Goal: Complete application form: Complete application form

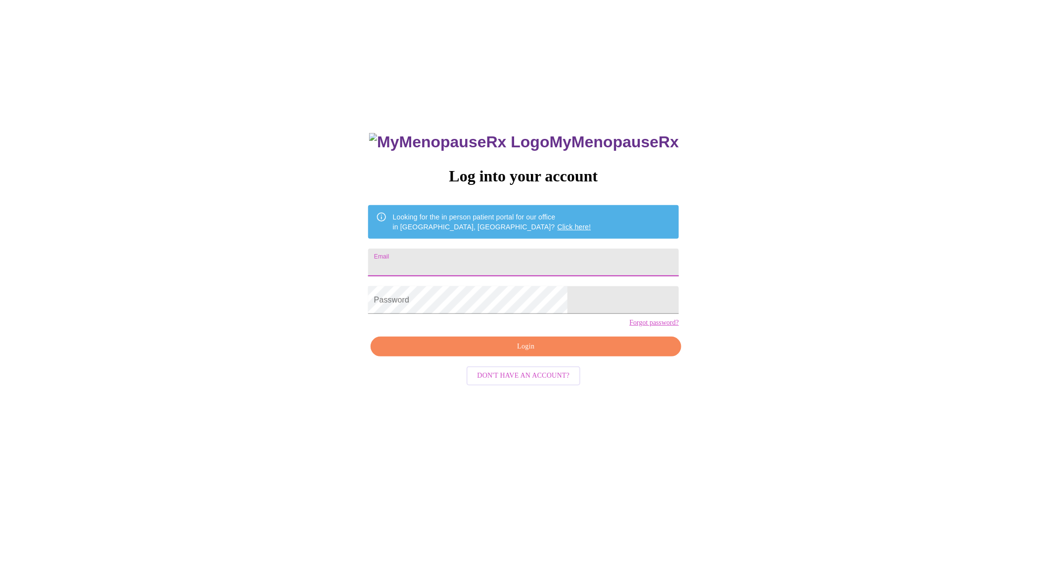
click at [461, 258] on input "Email" at bounding box center [523, 263] width 311 height 28
click at [301, 377] on div "MyMenopauseRx Log into your account Looking for the in person patient portal fo…" at bounding box center [523, 344] width 1039 height 680
click at [466, 269] on div "MyMenopauseRx Log into your account Looking for the in person patient portal fo…" at bounding box center [523, 400] width 330 height 566
click at [466, 259] on input "Email" at bounding box center [523, 263] width 311 height 28
type input "[EMAIL_ADDRESS][DOMAIN_NAME]"
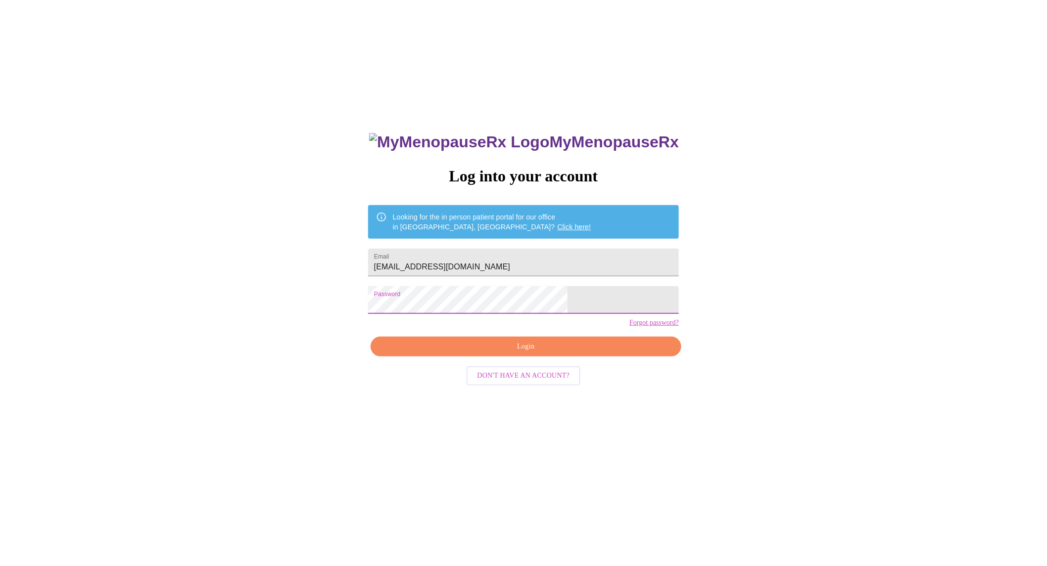
click at [517, 353] on span "Login" at bounding box center [526, 347] width 288 height 12
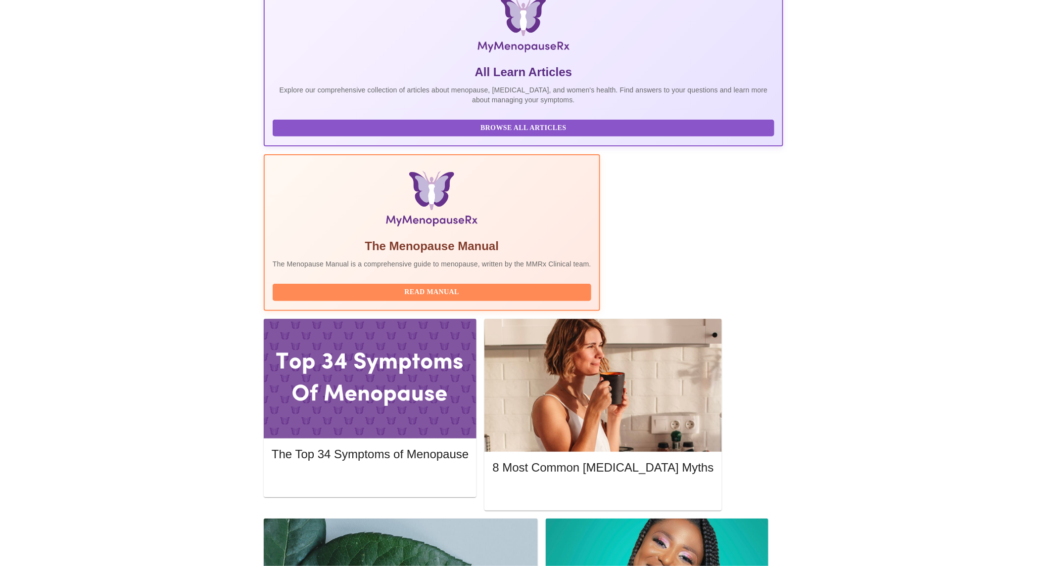
scroll to position [165, 0]
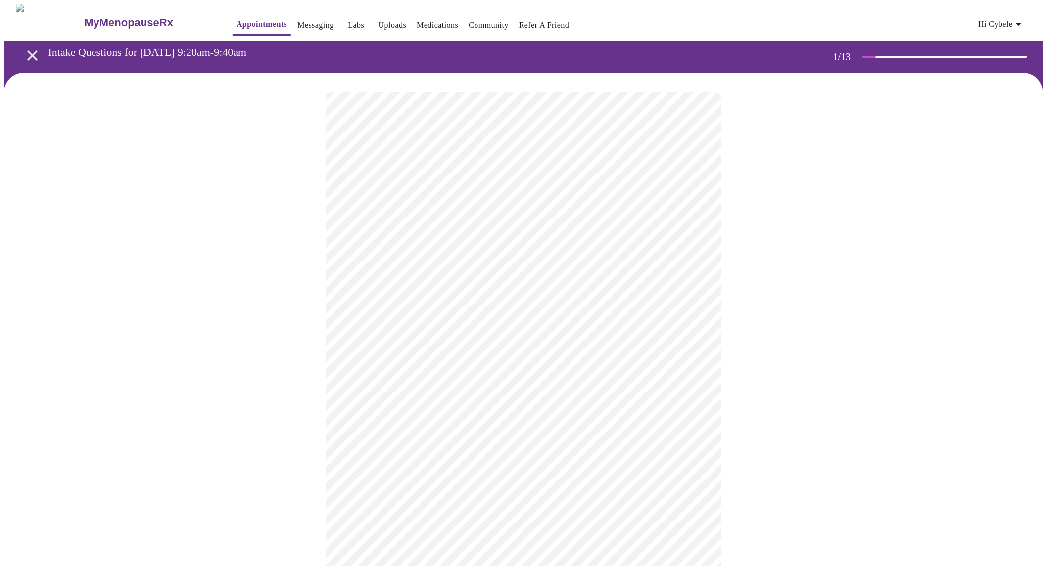
click at [693, 215] on body "MyMenopauseRx Appointments Messaging Labs Uploads Medications Community Refer a…" at bounding box center [523, 456] width 1039 height 904
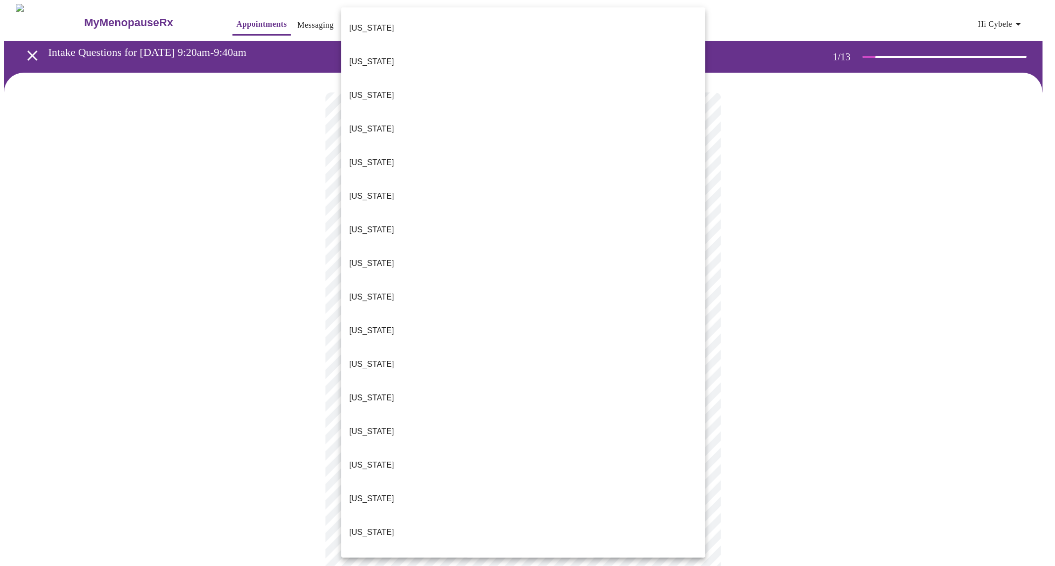
click at [371, 258] on p "[US_STATE]" at bounding box center [371, 264] width 45 height 12
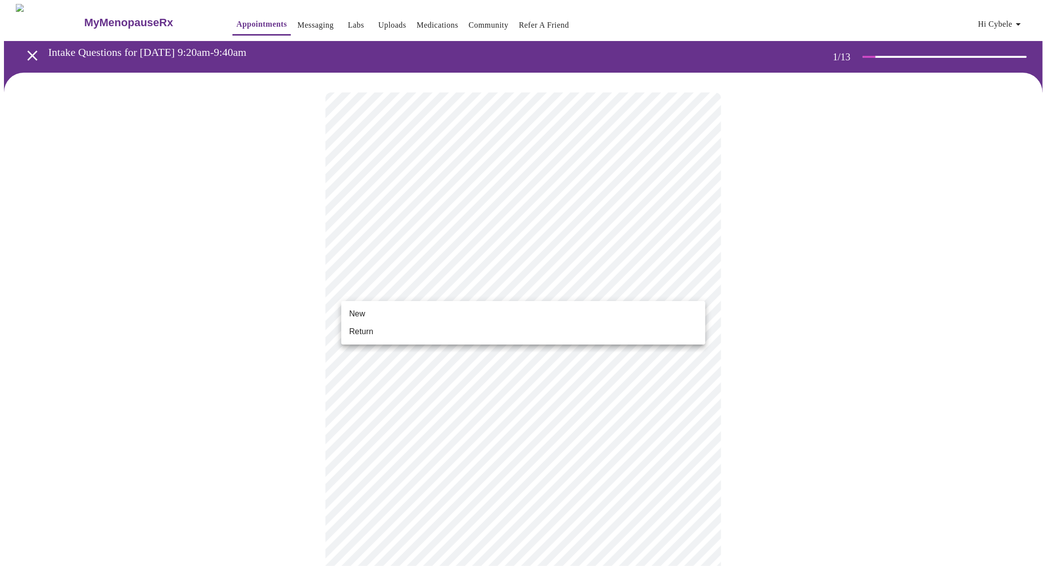
click at [537, 286] on body "MyMenopauseRx Appointments Messaging Labs Uploads Medications Community Refer a…" at bounding box center [527, 453] width 1047 height 898
click at [391, 339] on li "Return" at bounding box center [523, 332] width 364 height 18
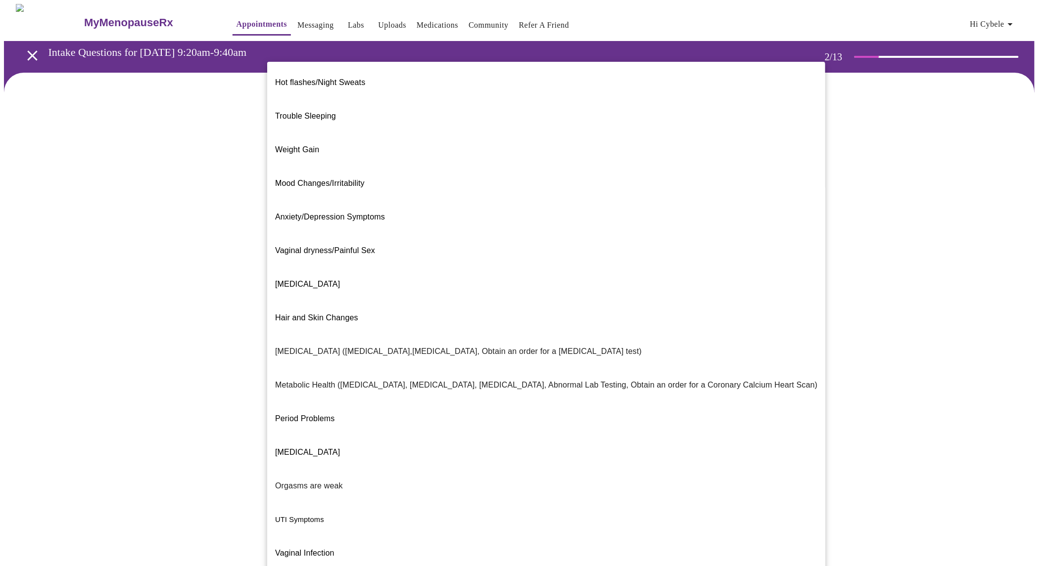
click at [497, 206] on body "MyMenopauseRx Appointments Messaging Labs Uploads Medications Community Refer a…" at bounding box center [523, 301] width 1039 height 594
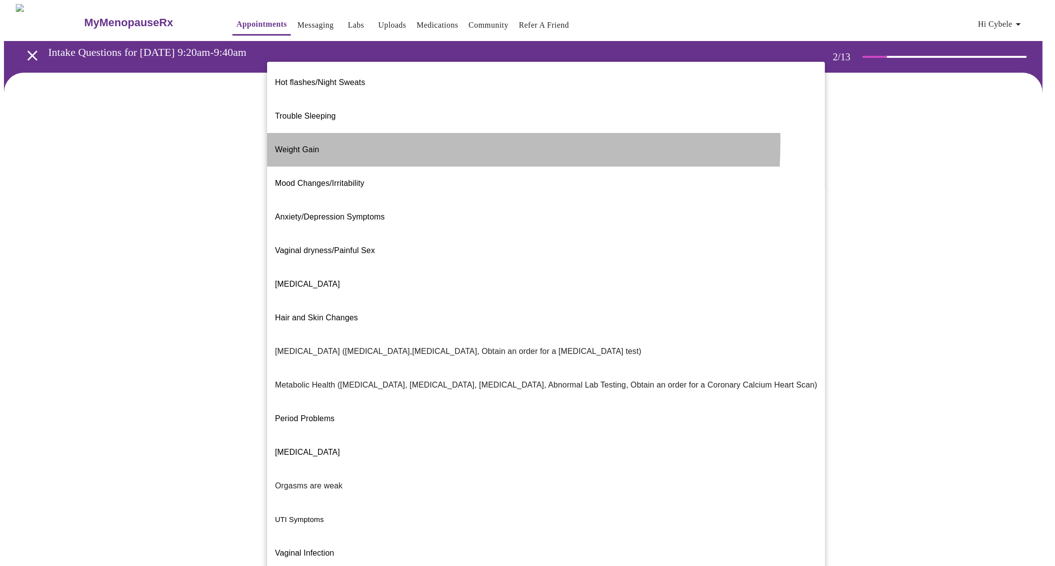
click at [297, 145] on span "Weight Gain" at bounding box center [297, 149] width 44 height 8
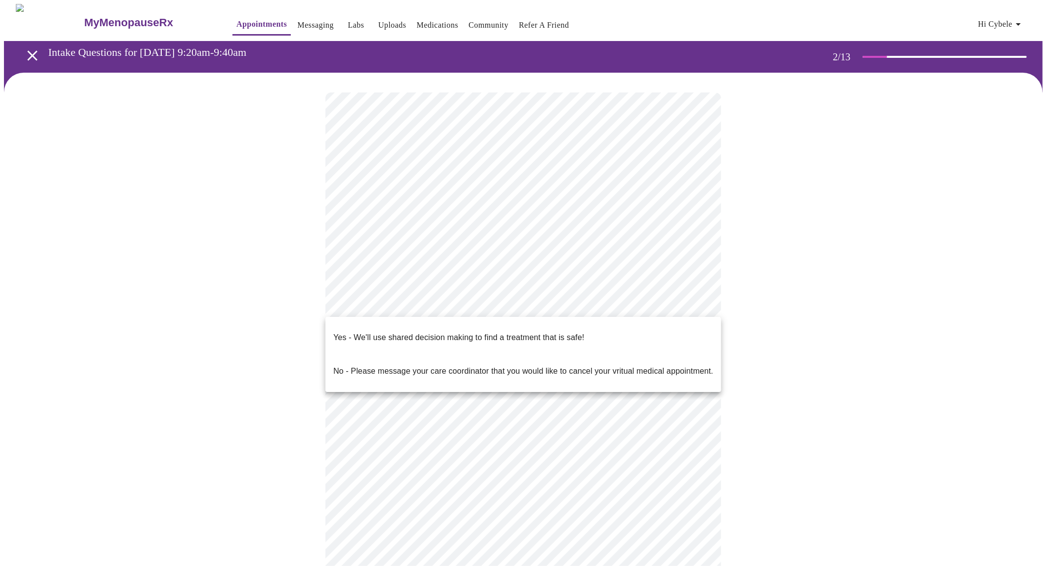
click at [418, 307] on body "MyMenopauseRx Appointments Messaging Labs Uploads Medications Community Refer a…" at bounding box center [527, 298] width 1047 height 588
click at [283, 305] on div at bounding box center [527, 283] width 1055 height 566
click at [374, 296] on body "MyMenopauseRx Appointments Messaging Labs Uploads Medications Community Refer a…" at bounding box center [527, 298] width 1047 height 588
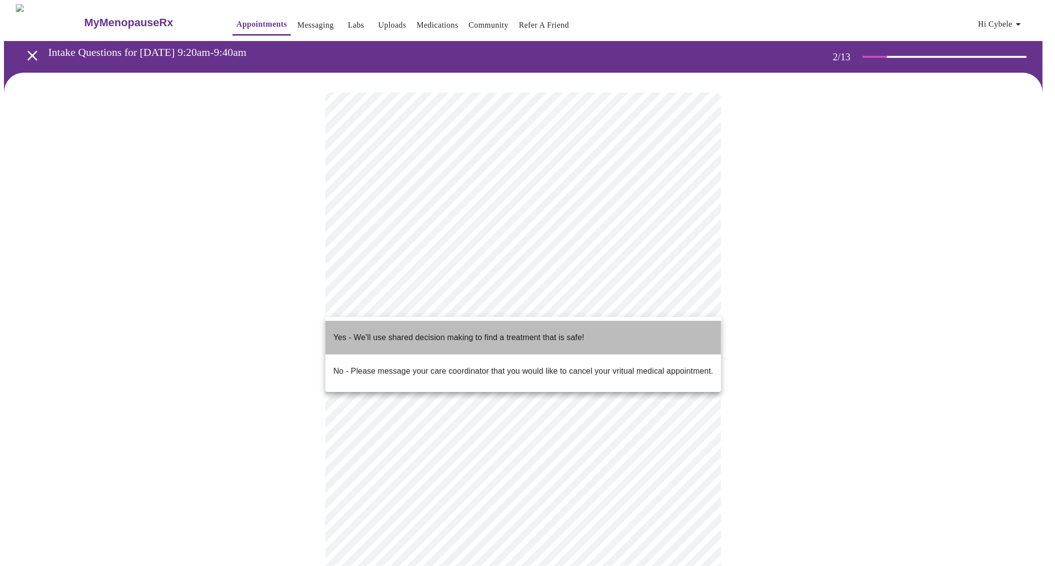
click at [380, 332] on p "Yes - We'll use shared decision making to find a treatment that is safe!" at bounding box center [458, 338] width 251 height 12
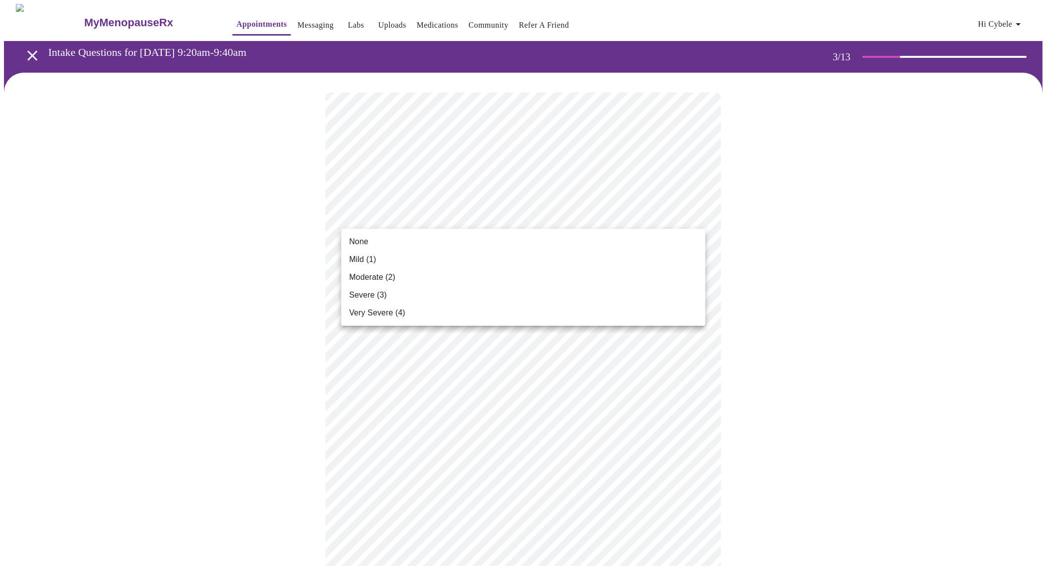
click at [808, 190] on div at bounding box center [527, 283] width 1055 height 566
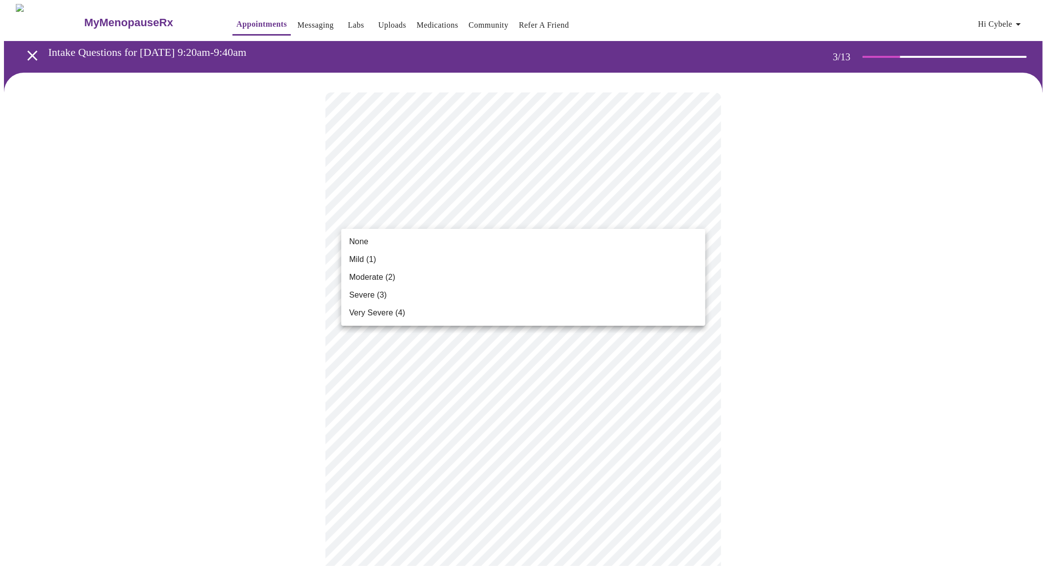
click at [350, 257] on span "Mild (1)" at bounding box center [362, 260] width 27 height 12
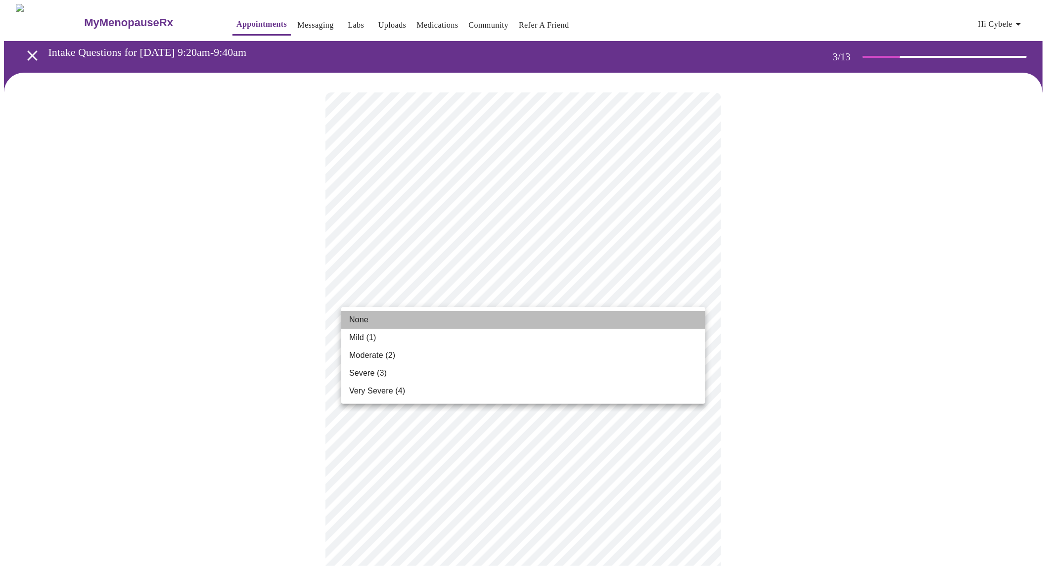
click at [405, 320] on li "None" at bounding box center [523, 320] width 364 height 18
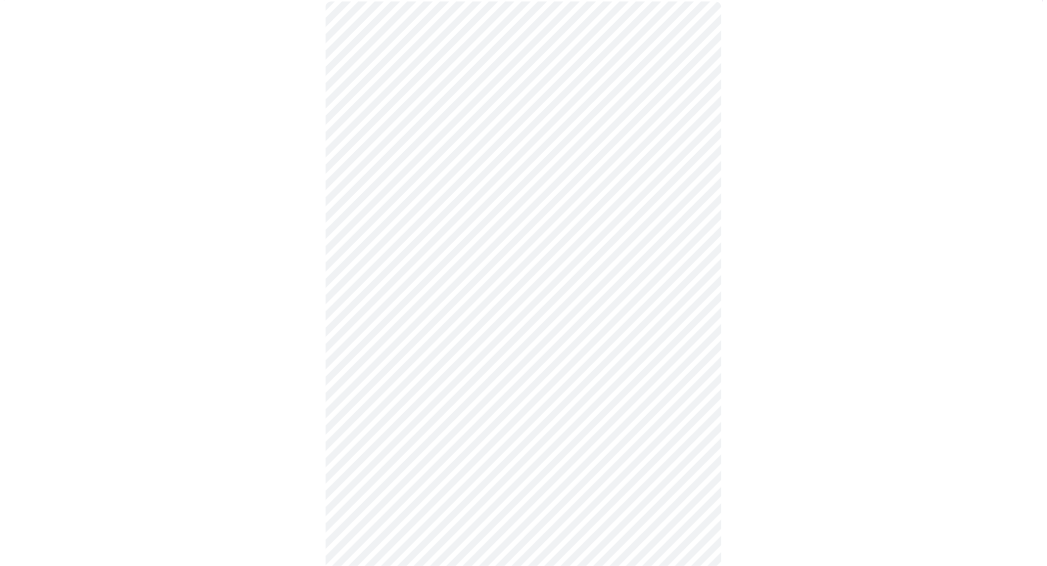
scroll to position [110, 0]
click at [414, 264] on body "MyMenopauseRx Appointments Messaging Labs Uploads Medications Community Refer a…" at bounding box center [527, 537] width 1047 height 1286
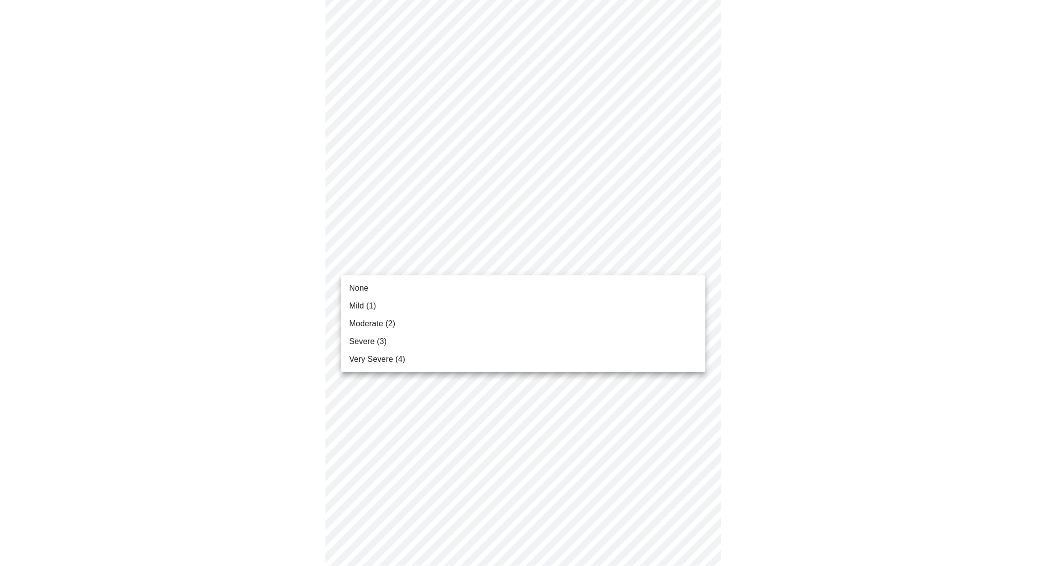
click at [312, 266] on div at bounding box center [527, 283] width 1055 height 566
click at [376, 259] on body "MyMenopauseRx Appointments Messaging Labs Uploads Medications Community Refer a…" at bounding box center [527, 537] width 1047 height 1286
click at [375, 304] on span "Mild (1)" at bounding box center [362, 306] width 27 height 12
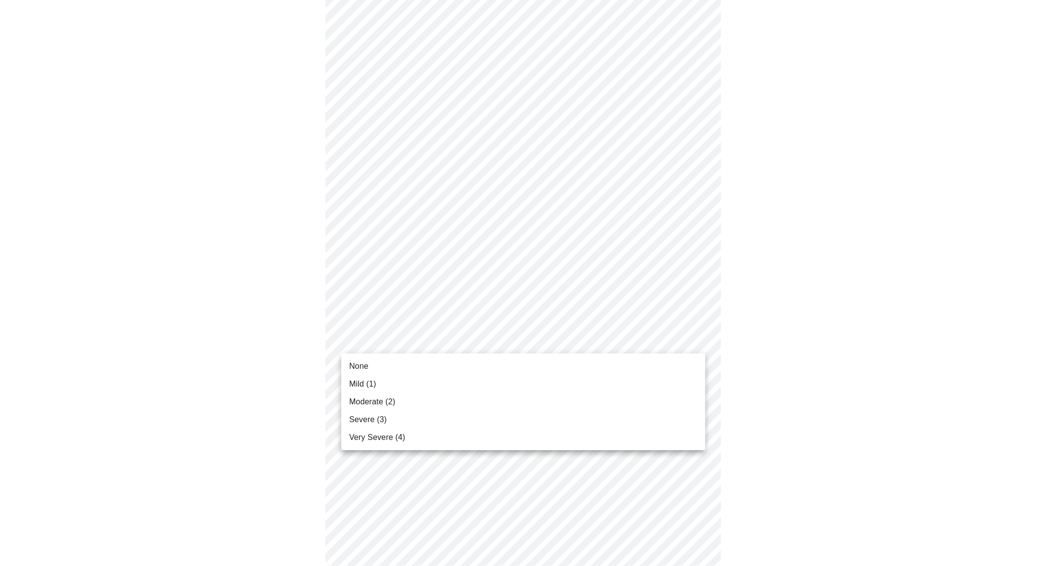
click at [385, 340] on body "MyMenopauseRx Appointments Messaging Labs Uploads Medications Community Refer a…" at bounding box center [527, 530] width 1047 height 1273
click at [363, 384] on span "Mild (1)" at bounding box center [362, 384] width 27 height 12
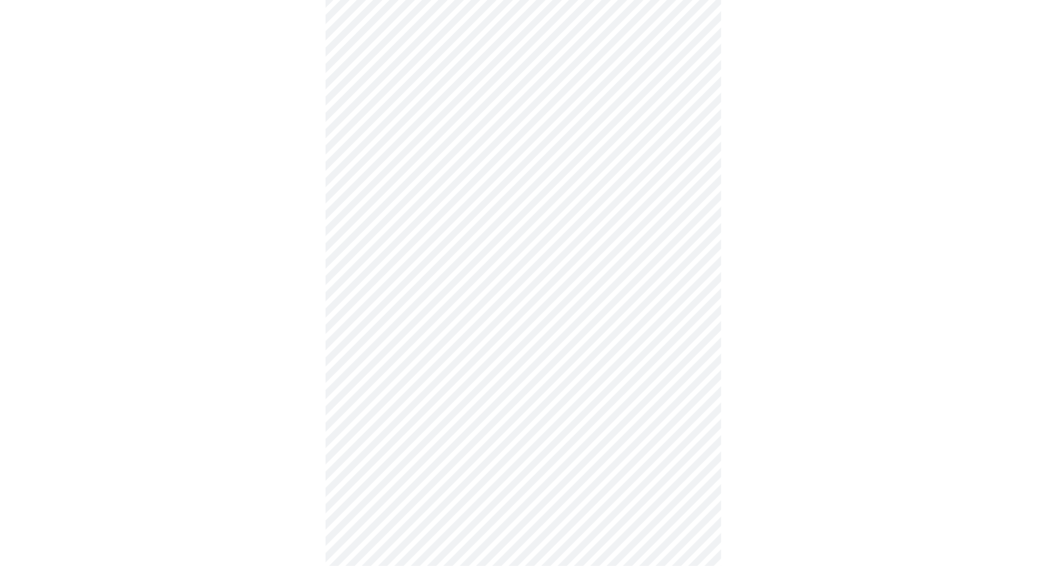
scroll to position [220, 0]
click at [390, 292] on body "MyMenopauseRx Appointments Messaging Labs Uploads Medications Community Refer a…" at bounding box center [527, 413] width 1047 height 1259
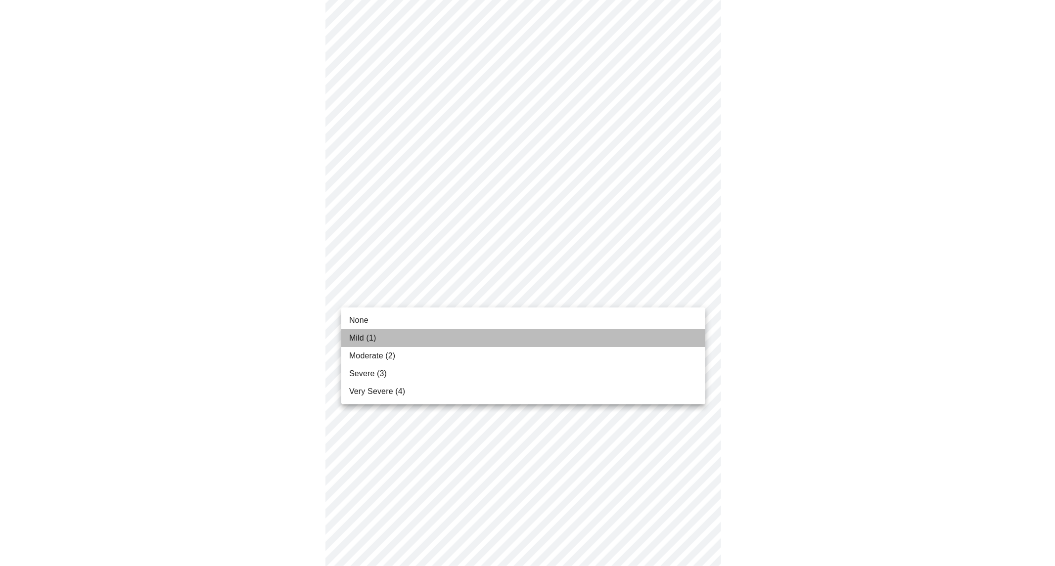
click at [359, 338] on span "Mild (1)" at bounding box center [362, 338] width 27 height 12
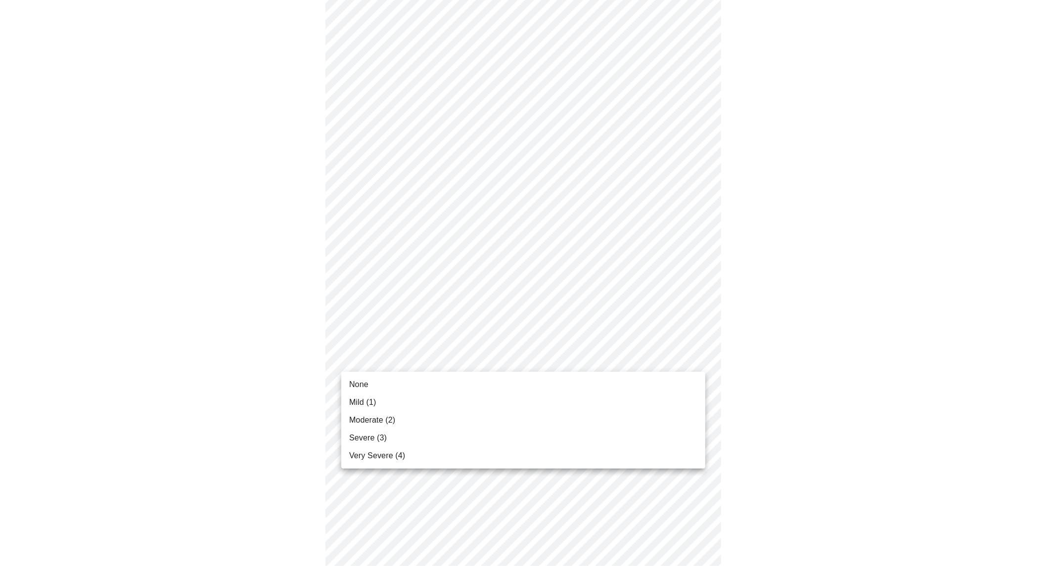
click at [378, 355] on body "MyMenopauseRx Appointments Messaging Labs Uploads Medications Community Refer a…" at bounding box center [527, 406] width 1047 height 1245
click at [357, 405] on span "Mild (1)" at bounding box center [362, 403] width 27 height 12
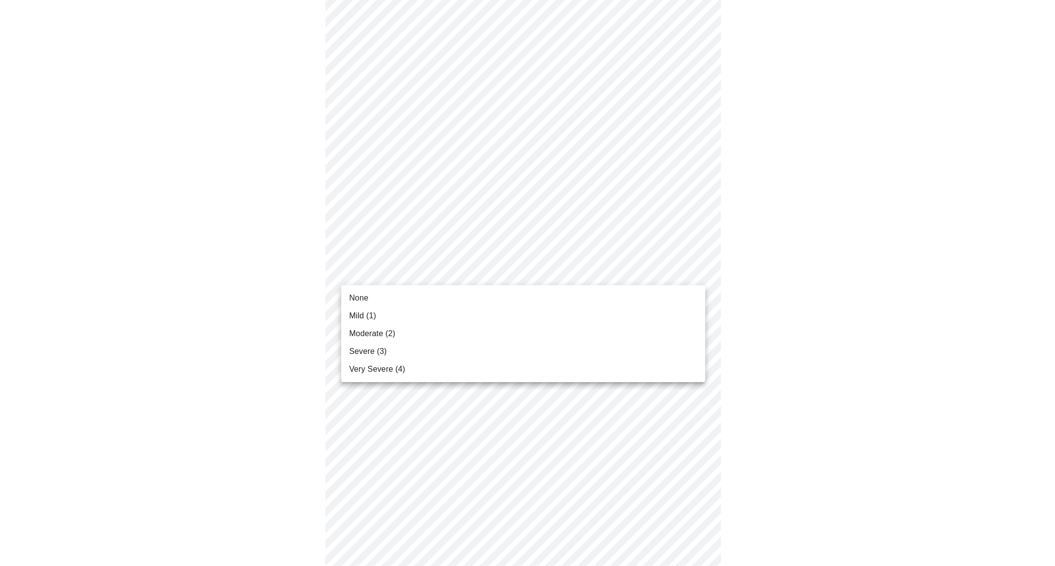
click at [398, 273] on body "MyMenopauseRx Appointments Messaging Labs Uploads Medications Community Refer a…" at bounding box center [527, 236] width 1047 height 1232
click at [379, 337] on span "Moderate (2)" at bounding box center [372, 334] width 46 height 12
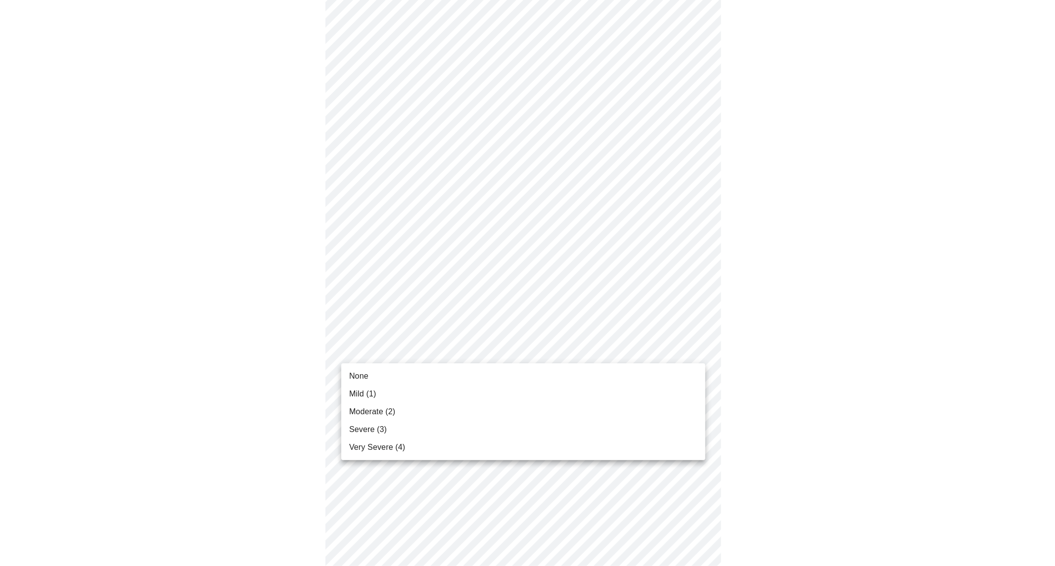
click at [394, 348] on body "MyMenopauseRx Appointments Messaging Labs Uploads Medications Community Refer a…" at bounding box center [527, 229] width 1047 height 1218
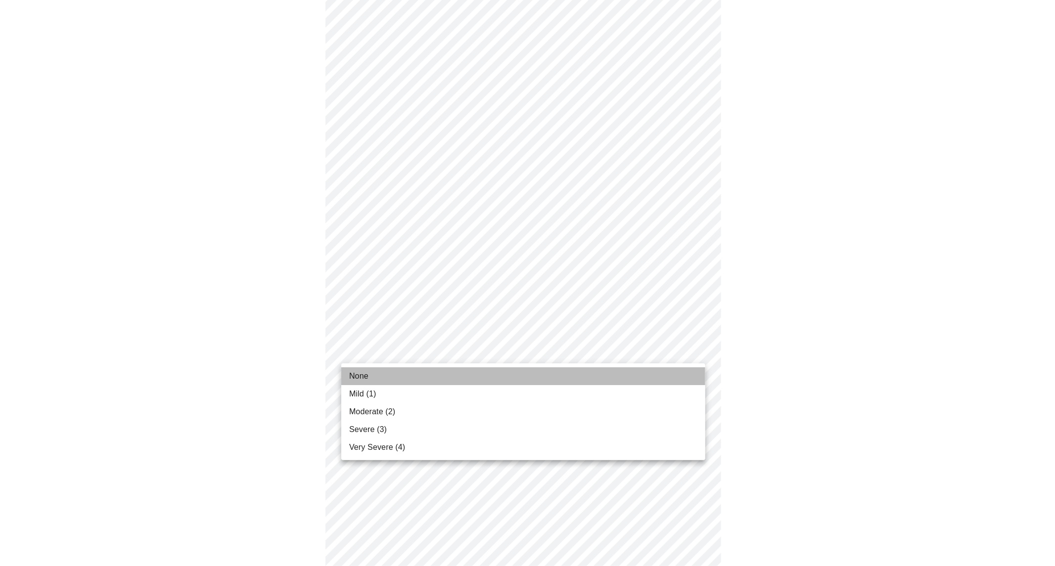
click at [389, 374] on li "None" at bounding box center [523, 376] width 364 height 18
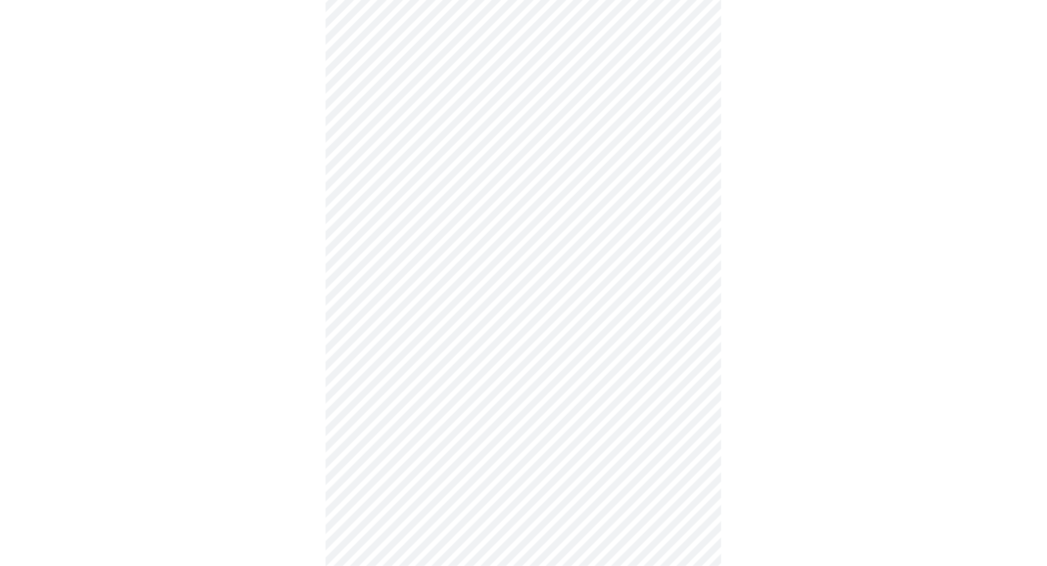
scroll to position [549, 0]
click at [384, 263] on body "MyMenopauseRx Appointments Messaging Labs Uploads Medications Community Refer a…" at bounding box center [527, 56] width 1047 height 1204
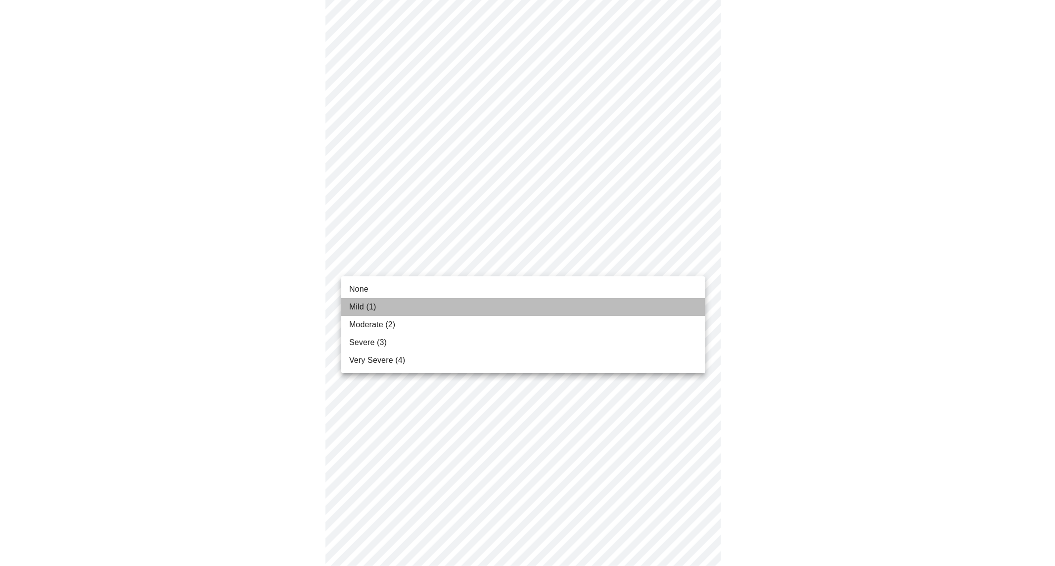
click at [376, 303] on span "Mild (1)" at bounding box center [362, 307] width 27 height 12
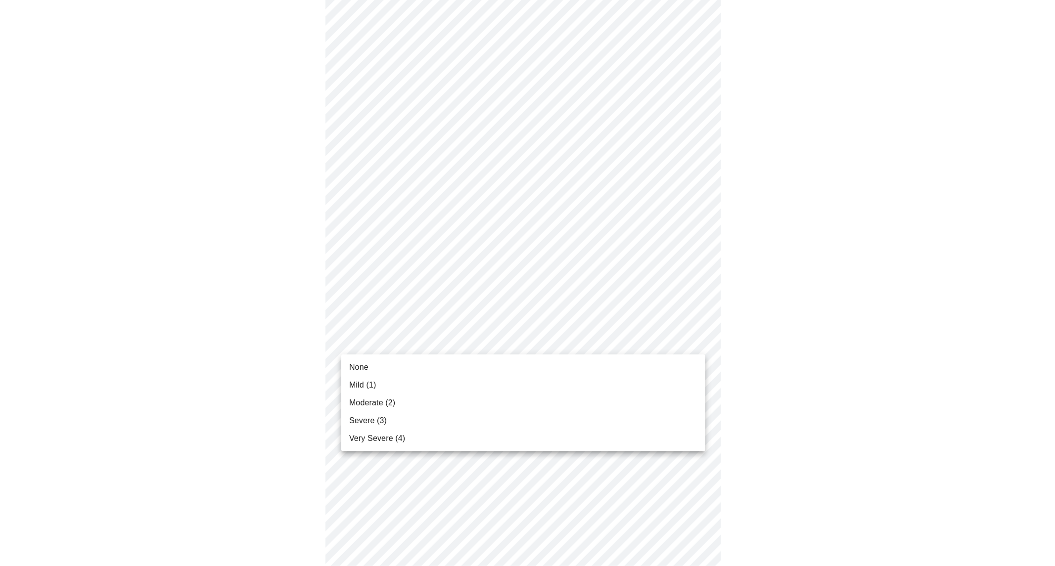
click at [384, 343] on body "MyMenopauseRx Appointments Messaging Labs Uploads Medications Community Refer a…" at bounding box center [527, 49] width 1047 height 1190
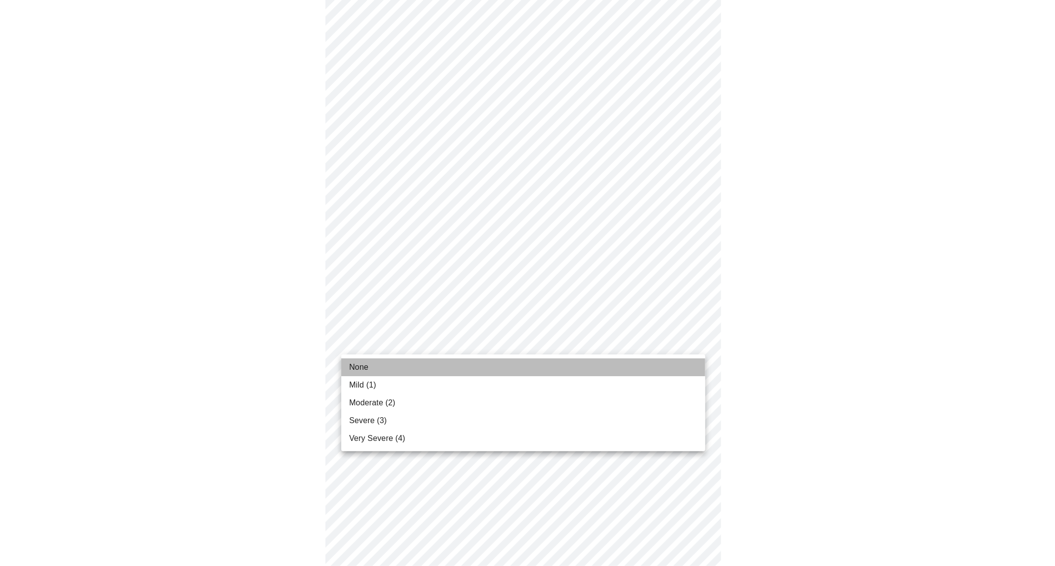
click at [370, 371] on li "None" at bounding box center [523, 368] width 364 height 18
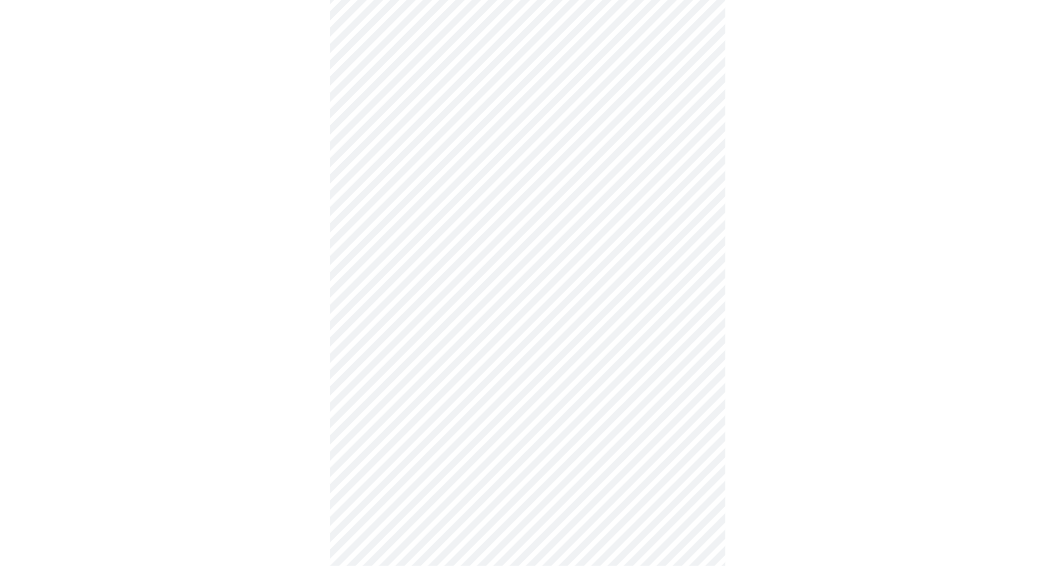
scroll to position [609, 0]
click at [382, 423] on span "Moderate (2)" at bounding box center [372, 421] width 46 height 12
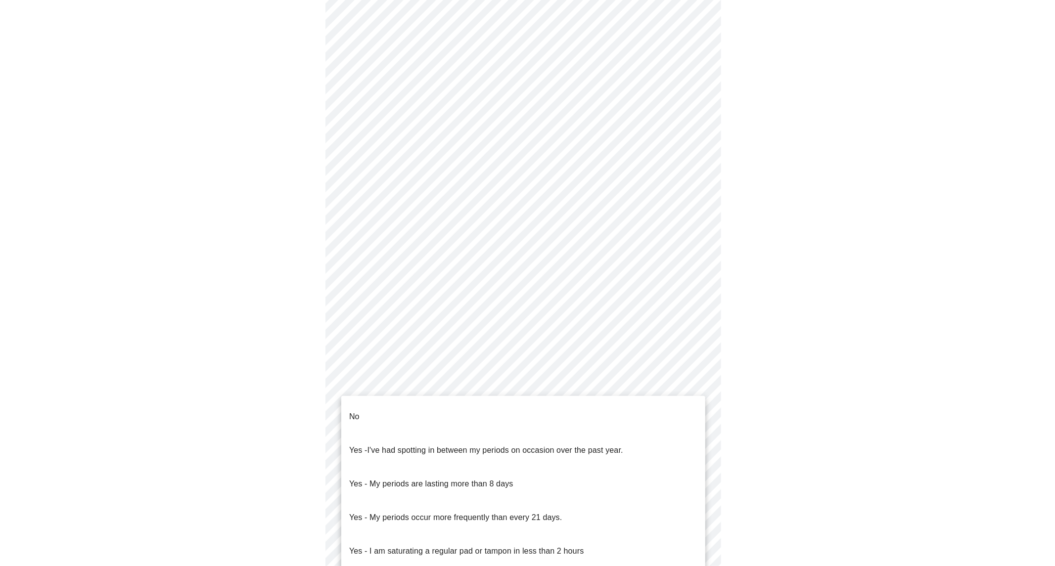
click at [367, 387] on body "MyMenopauseRx Appointments Messaging Labs Uploads Medications Community Refer a…" at bounding box center [527, 271] width 1047 height 975
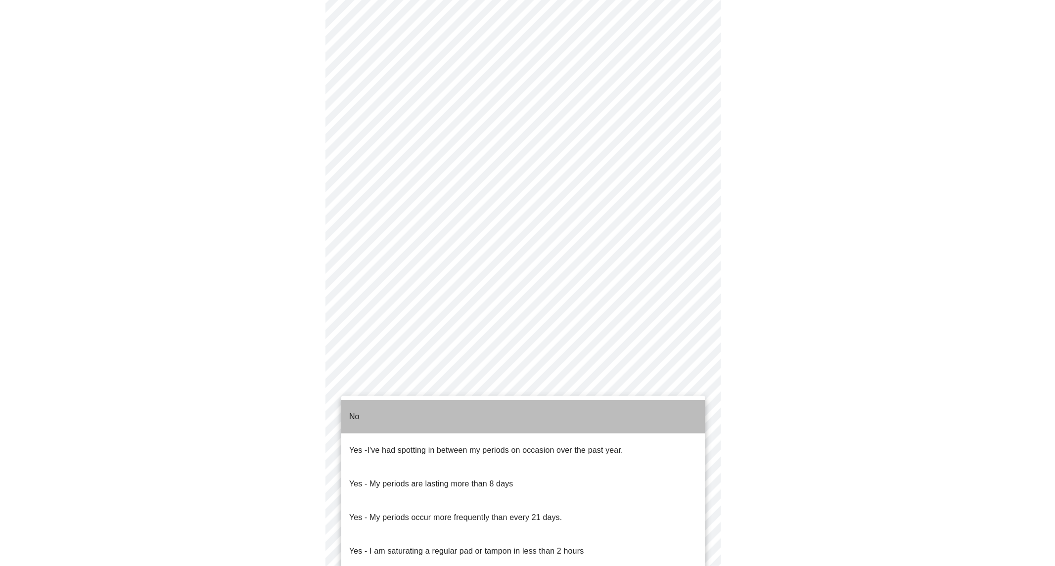
click at [359, 411] on p "No" at bounding box center [354, 417] width 10 height 12
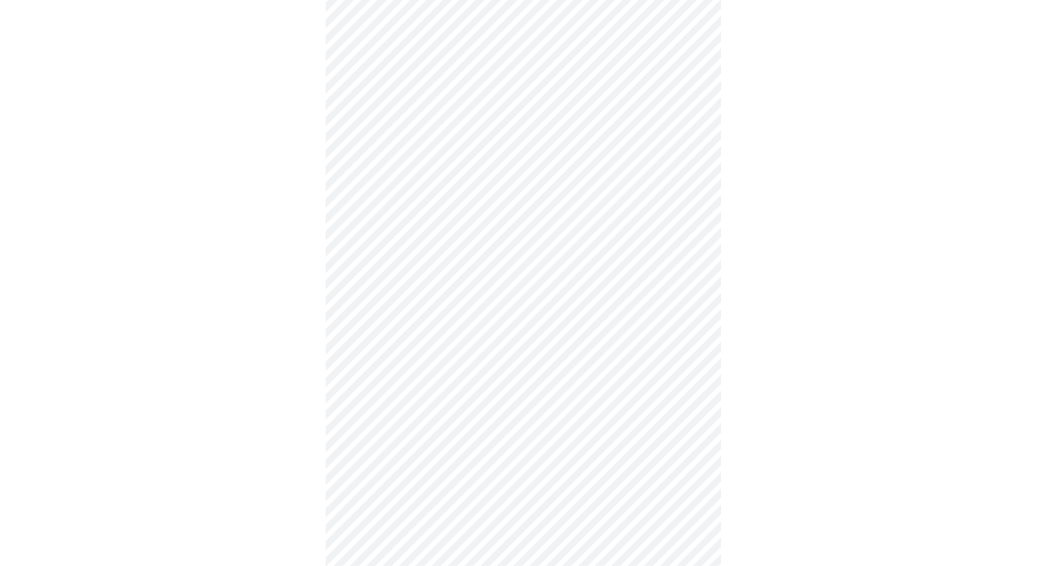
scroll to position [384, 0]
click at [373, 293] on body "MyMenopauseRx Appointments Messaging Labs Uploads Medications Community Refer a…" at bounding box center [523, 104] width 1039 height 969
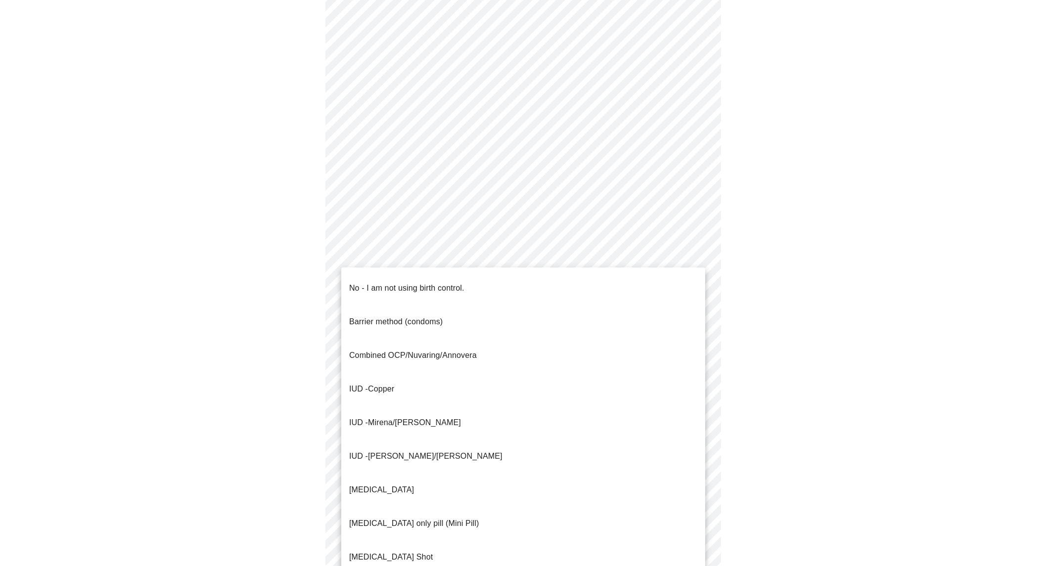
click at [366, 282] on p "No - I am not using birth control." at bounding box center [406, 288] width 115 height 12
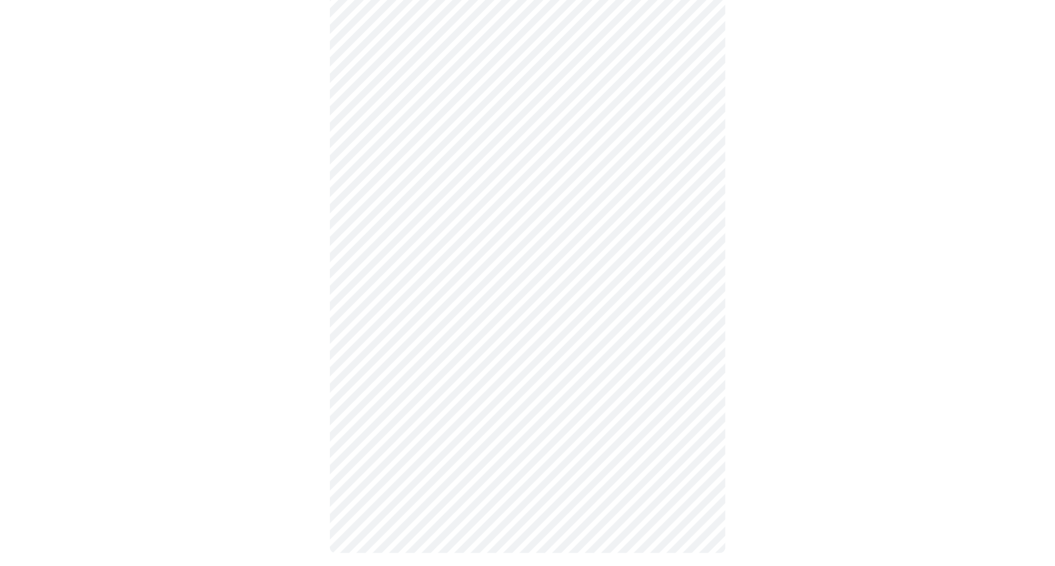
scroll to position [397, 0]
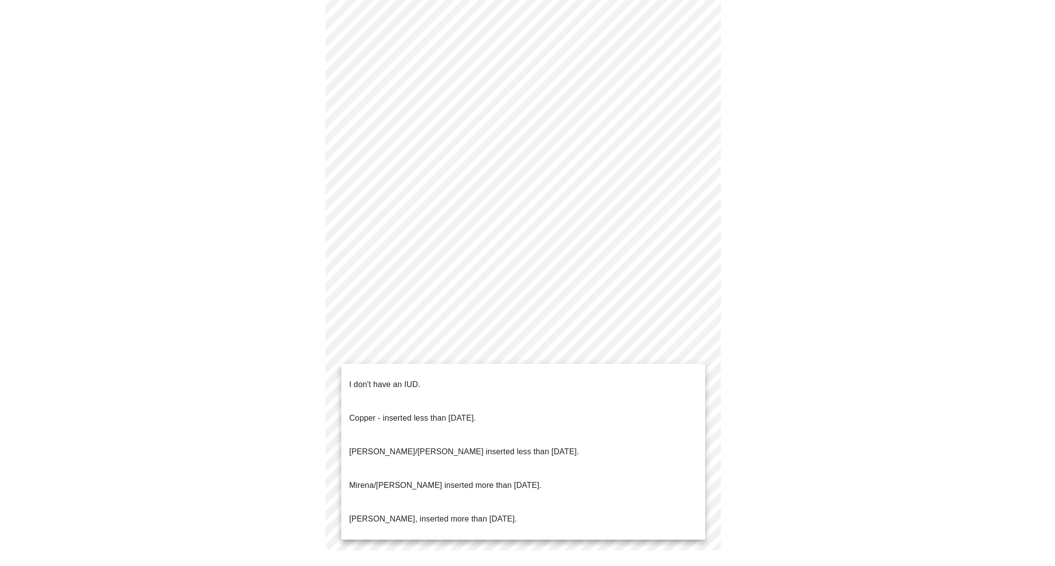
click at [358, 348] on body "MyMenopauseRx Appointments Messaging Labs Uploads Medications Community Refer a…" at bounding box center [527, 88] width 1047 height 963
click at [362, 379] on p "I don't have an IUD." at bounding box center [384, 385] width 71 height 12
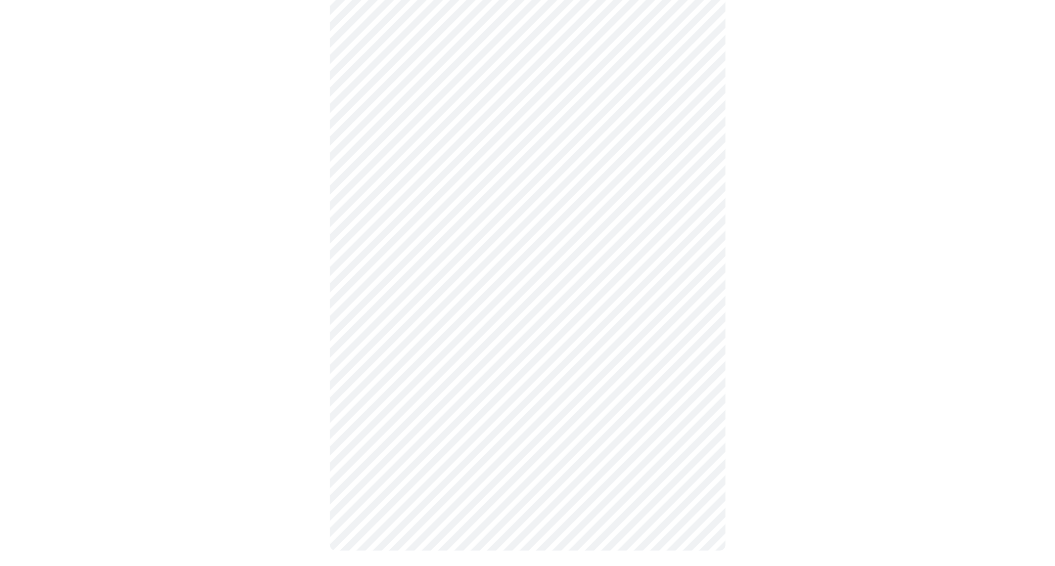
scroll to position [391, 0]
click at [366, 428] on body "MyMenopauseRx Appointments Messaging Labs Uploads Medications Community Refer a…" at bounding box center [527, 92] width 1047 height 958
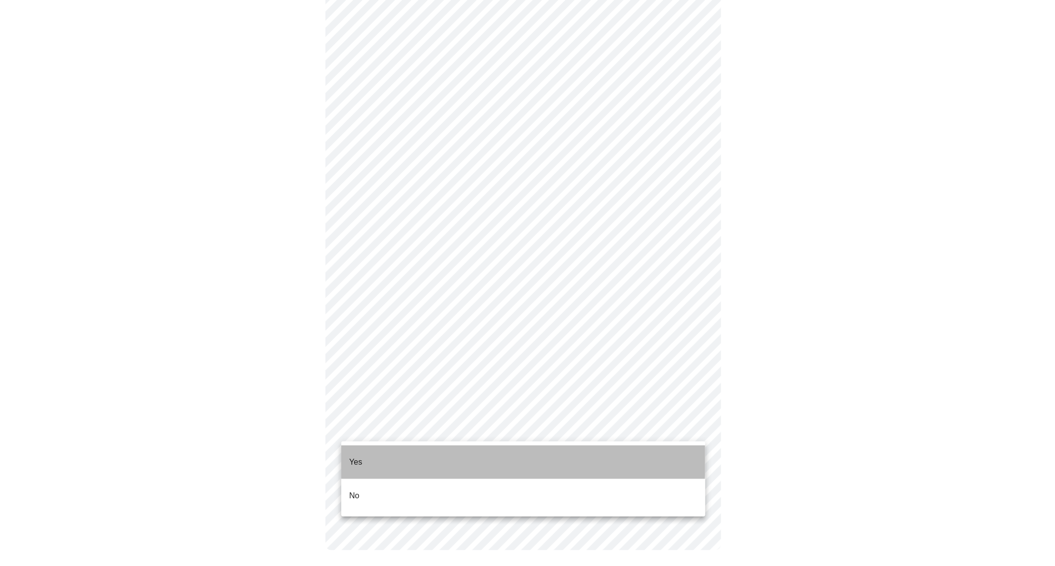
click at [357, 457] on p "Yes" at bounding box center [355, 463] width 13 height 12
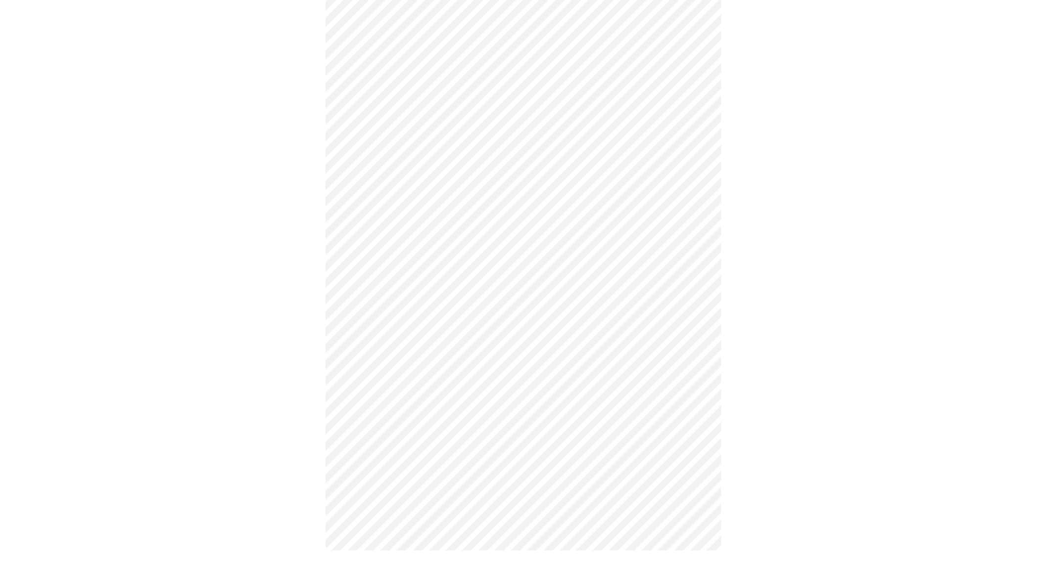
scroll to position [0, 0]
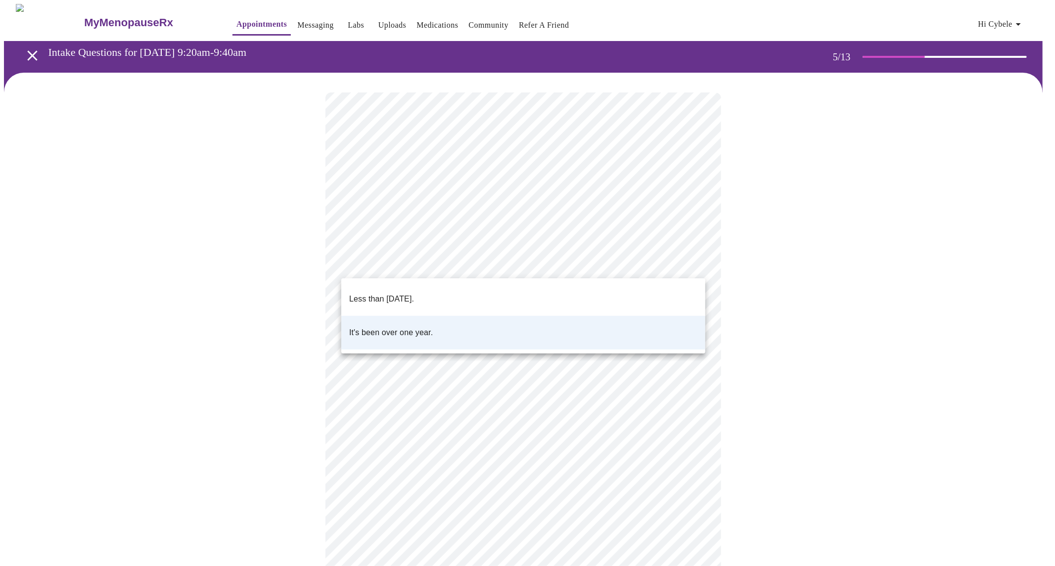
click at [439, 263] on body "MyMenopauseRx Appointments Messaging Labs Uploads Medications Community Refer a…" at bounding box center [527, 369] width 1047 height 730
click at [414, 293] on p "Less than [DATE]." at bounding box center [381, 299] width 65 height 12
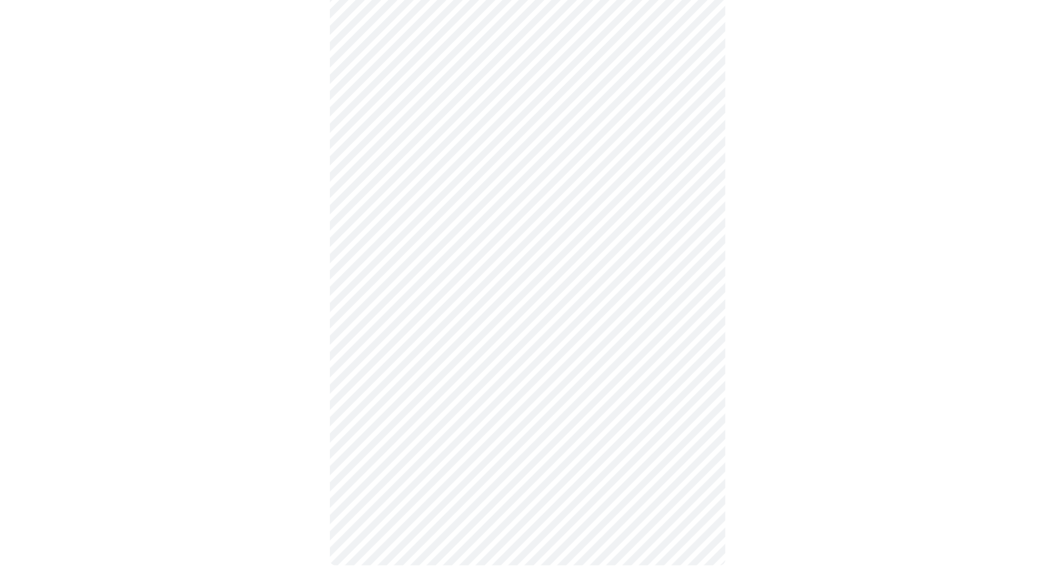
scroll to position [164, 0]
click at [316, 271] on div at bounding box center [523, 239] width 1039 height 661
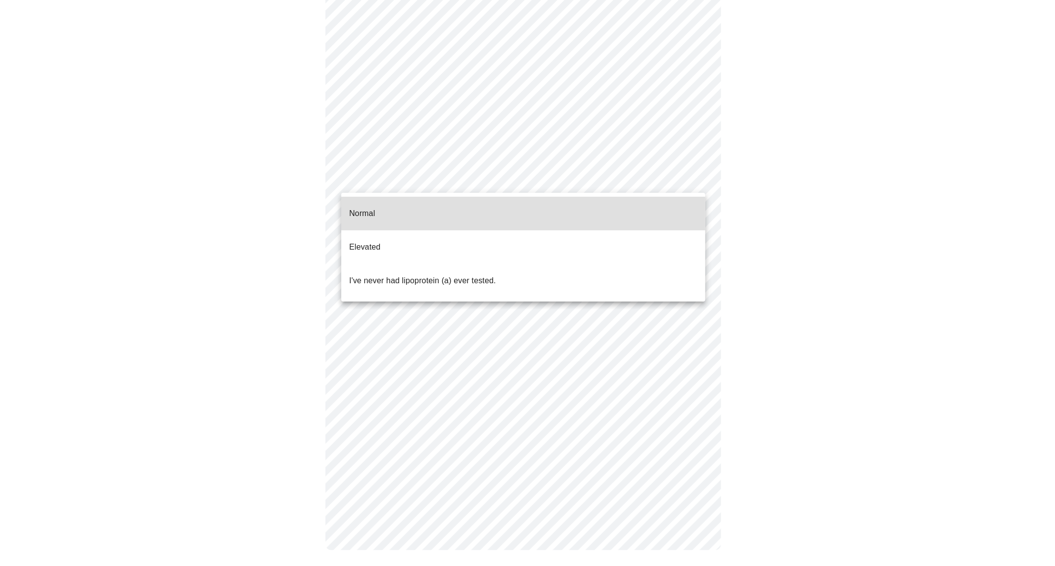
click at [572, 179] on body "MyMenopauseRx Appointments Messaging Labs Uploads Medications Community Refer a…" at bounding box center [527, 205] width 1047 height 730
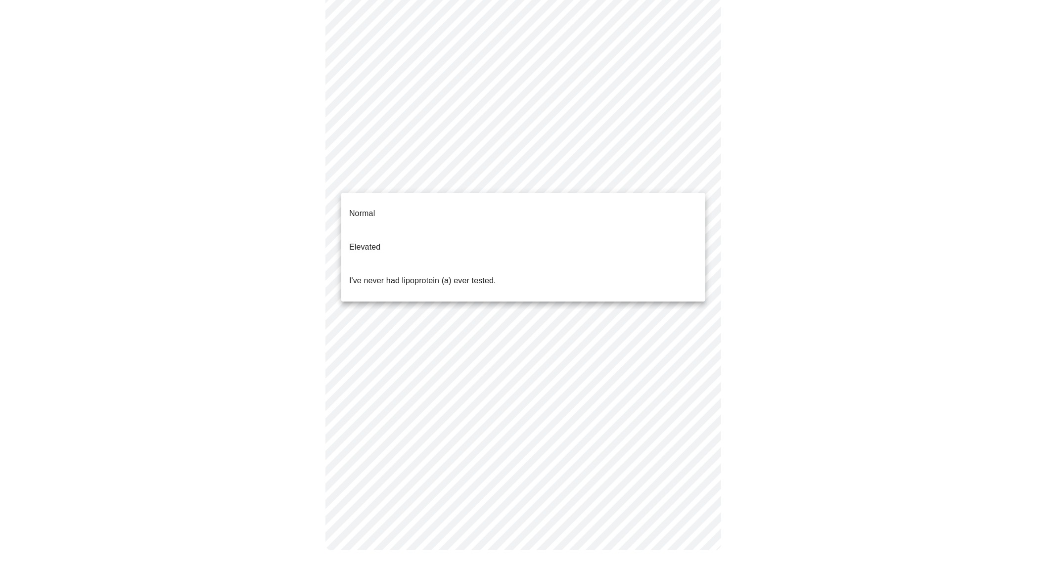
click at [248, 208] on div at bounding box center [527, 283] width 1055 height 566
click at [378, 186] on body "MyMenopauseRx Appointments Messaging Labs Uploads Medications Community Refer a…" at bounding box center [527, 205] width 1047 height 730
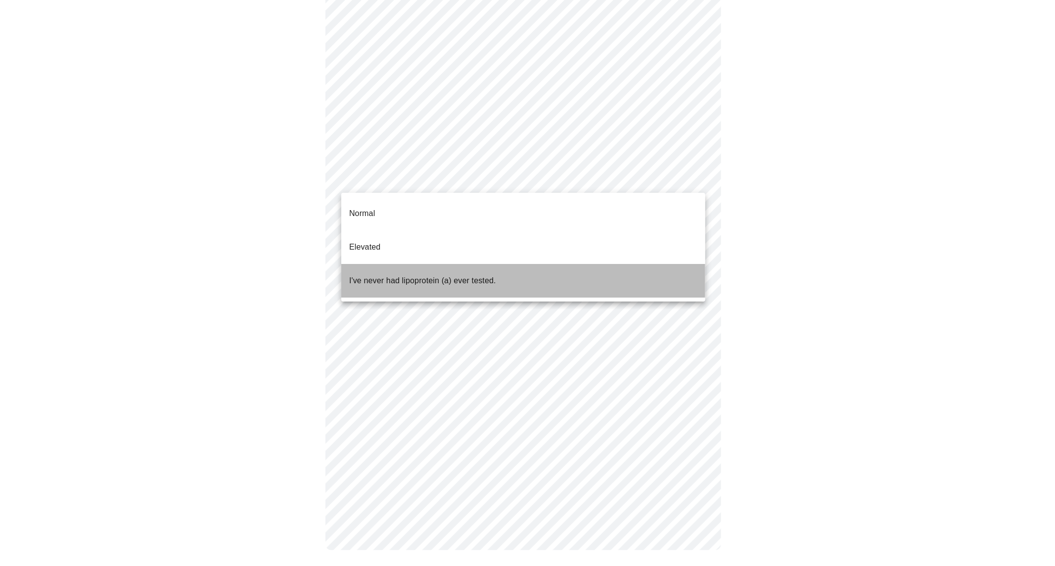
click at [402, 275] on p "I've never had lipoprotein (a) ever tested." at bounding box center [422, 281] width 147 height 12
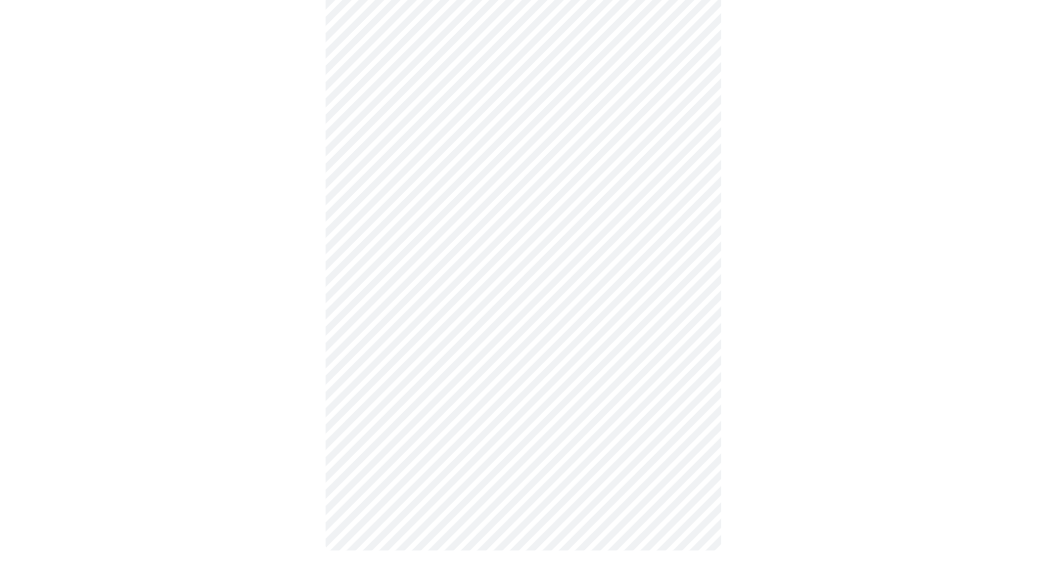
scroll to position [0, 0]
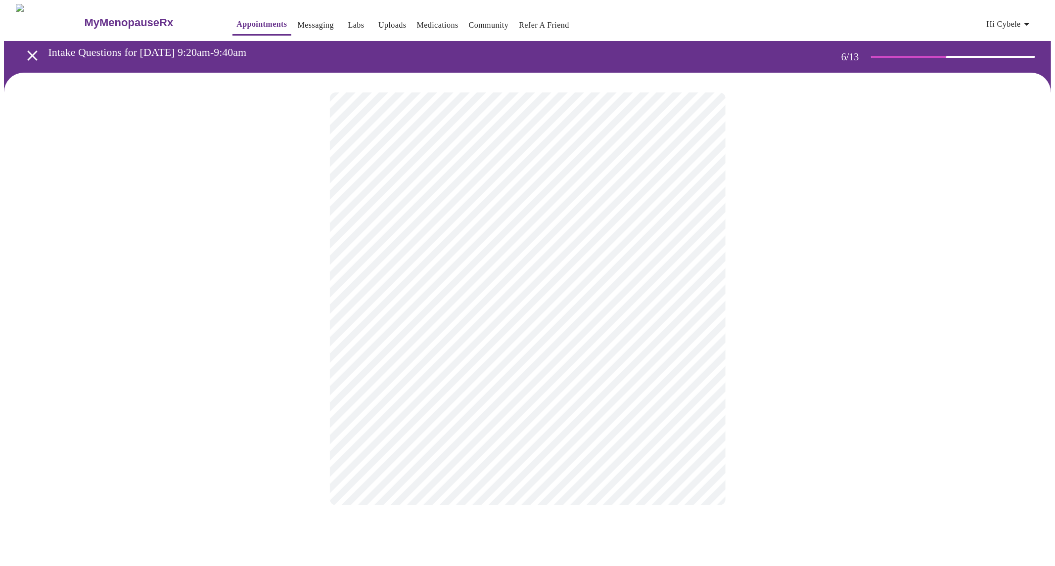
click at [812, 269] on div at bounding box center [527, 299] width 1047 height 453
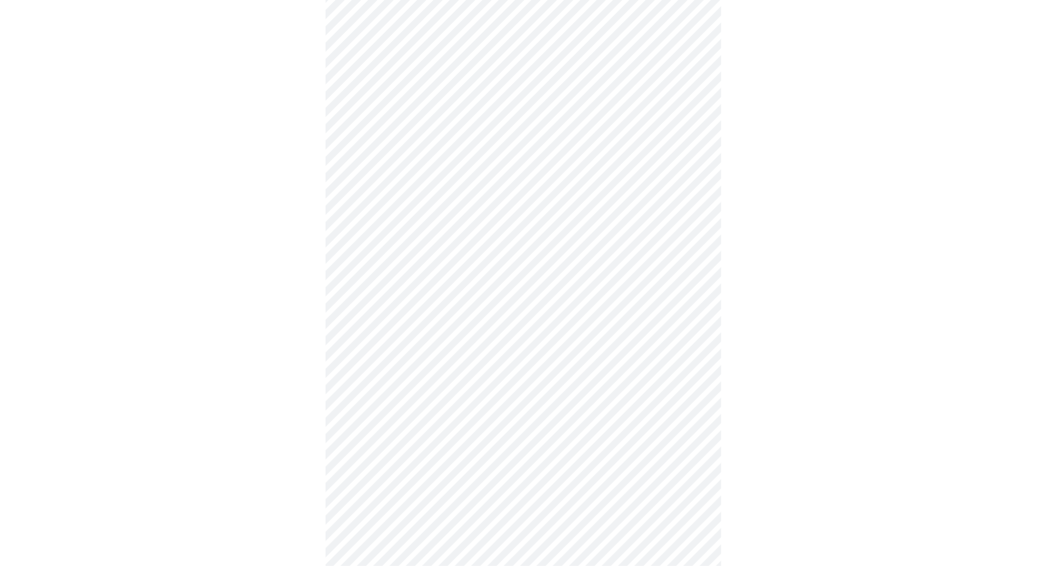
scroll to position [2418, 0]
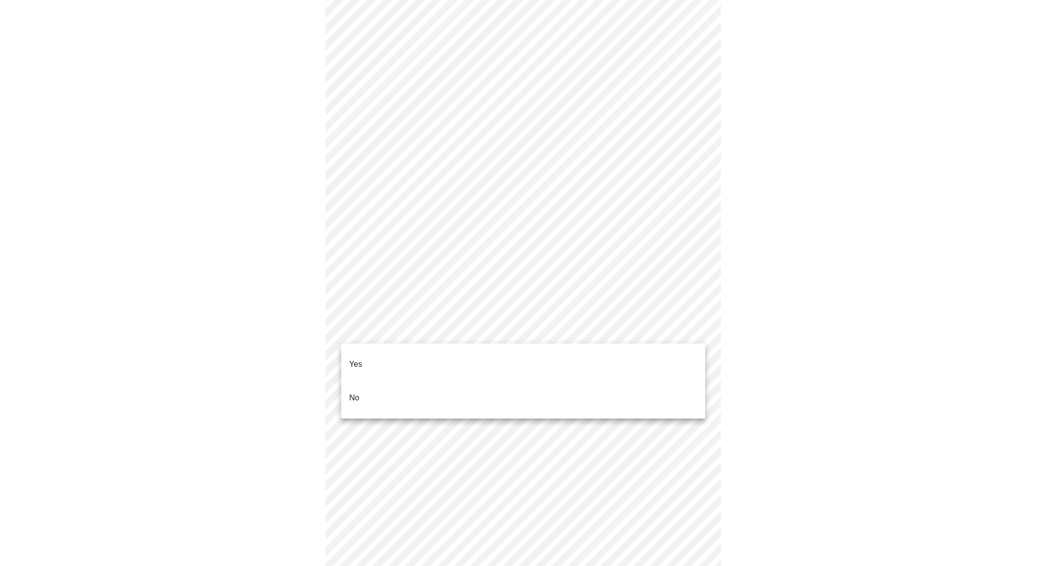
click at [387, 381] on li "No" at bounding box center [523, 398] width 364 height 34
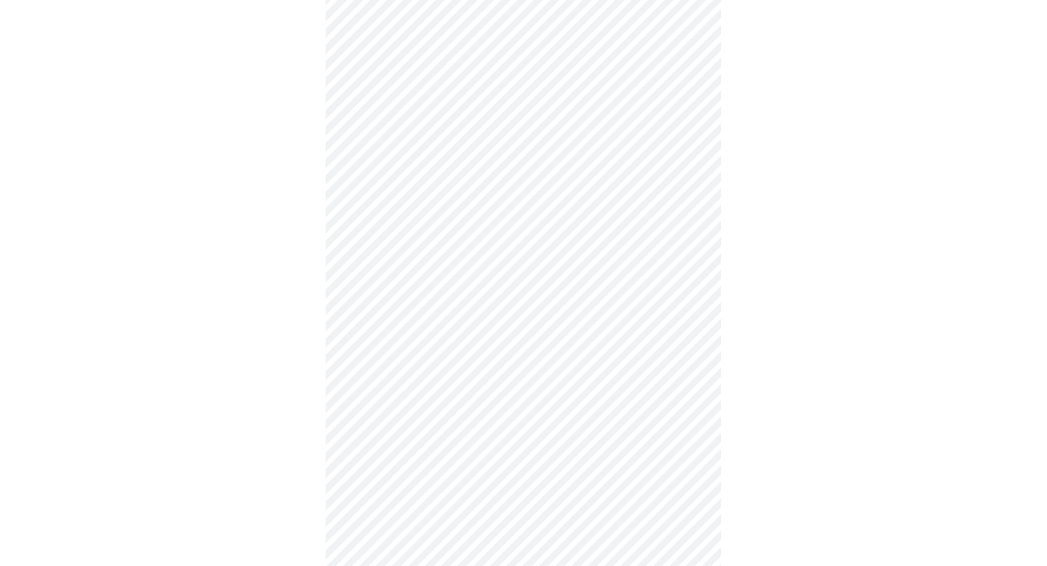
scroll to position [0, 0]
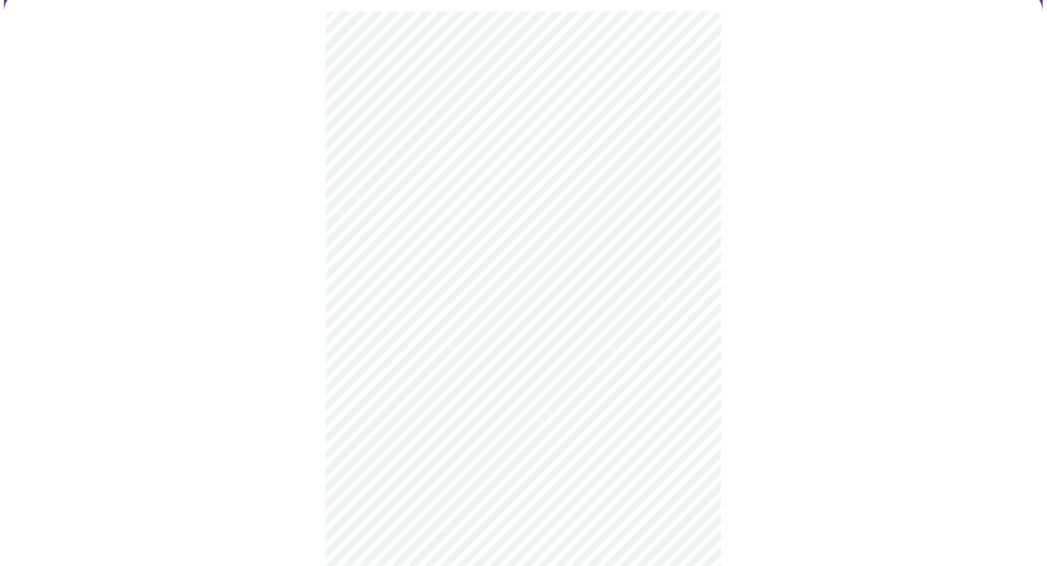
scroll to position [110, 0]
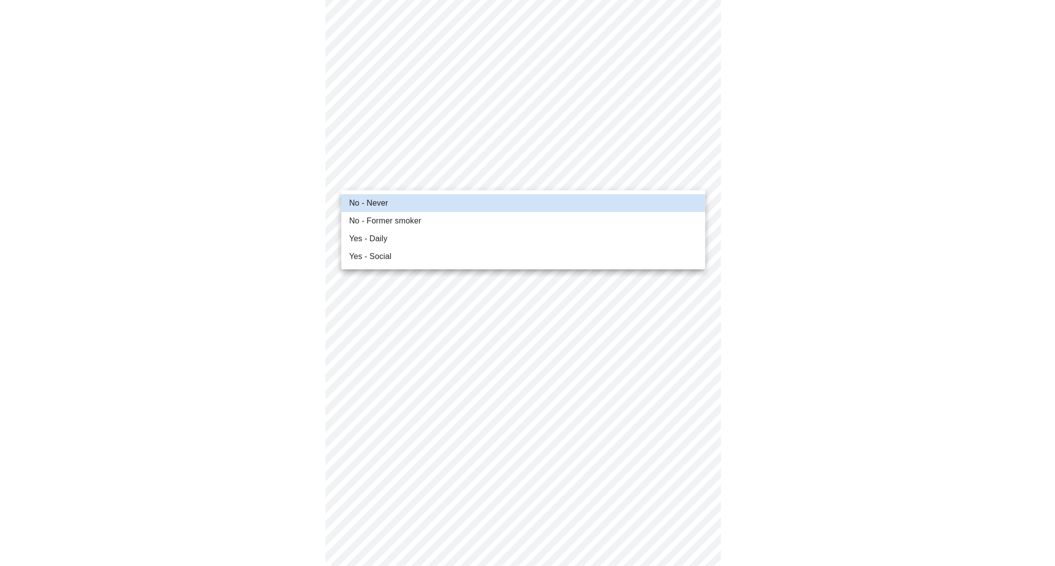
click at [403, 177] on body "MyMenopauseRx Appointments Messaging Labs Uploads Medications Community Refer a…" at bounding box center [527, 532] width 1047 height 1277
click at [259, 183] on div at bounding box center [527, 283] width 1055 height 566
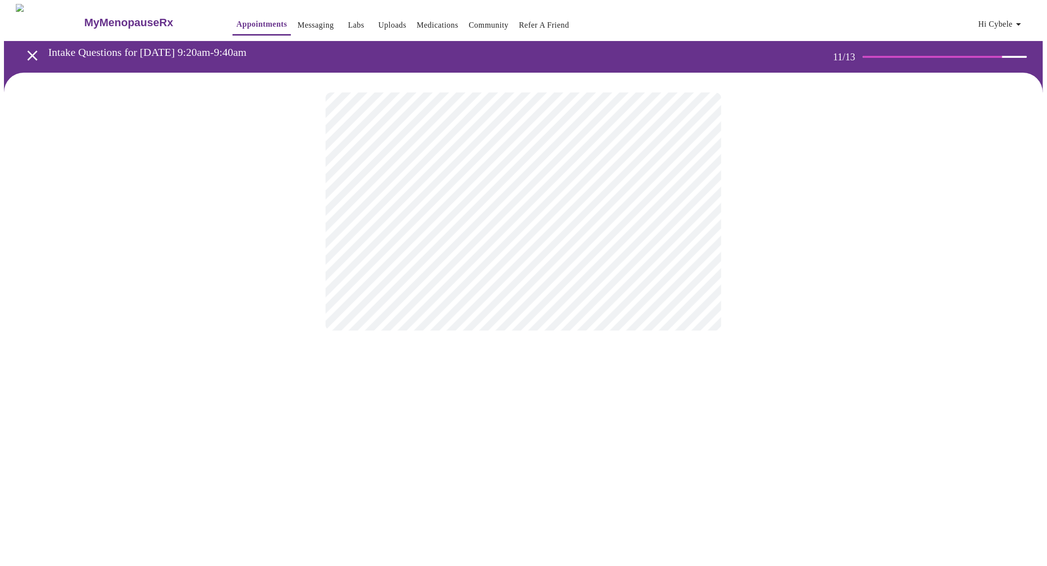
scroll to position [0, 0]
click at [253, 166] on div at bounding box center [527, 212] width 1047 height 278
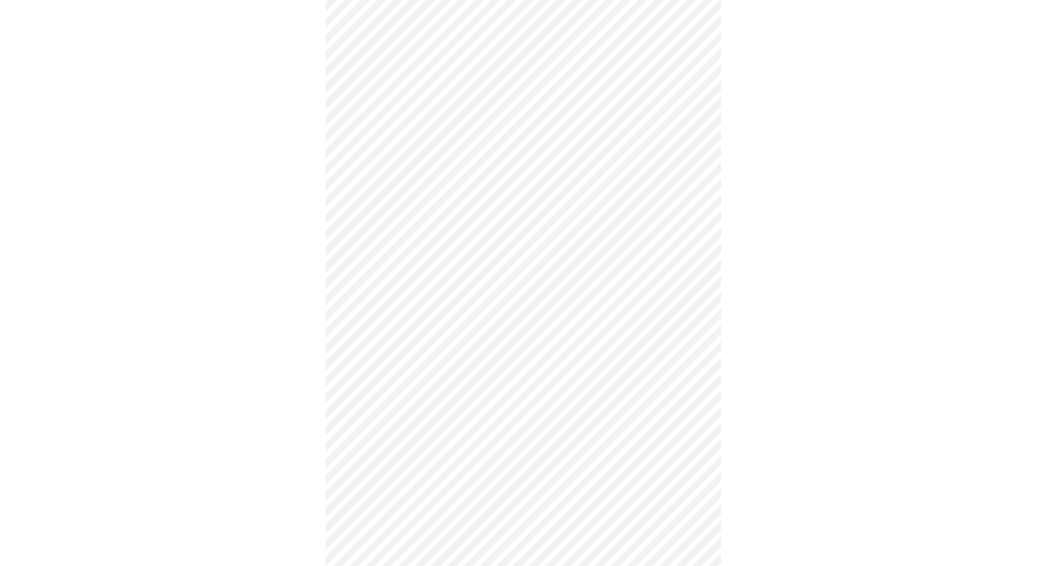
scroll to position [372, 0]
